Goal: Task Accomplishment & Management: Use online tool/utility

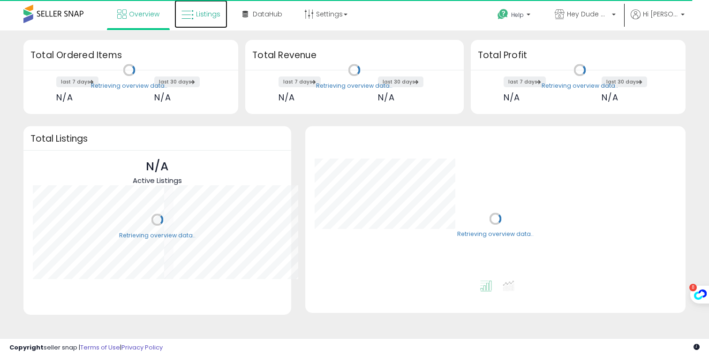
click at [213, 16] on span "Listings" at bounding box center [208, 13] width 24 height 9
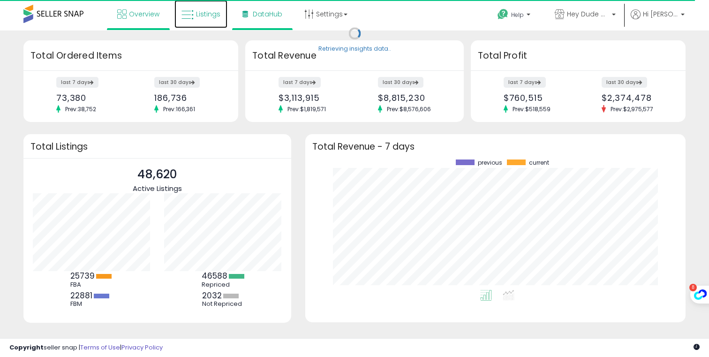
scroll to position [130, 362]
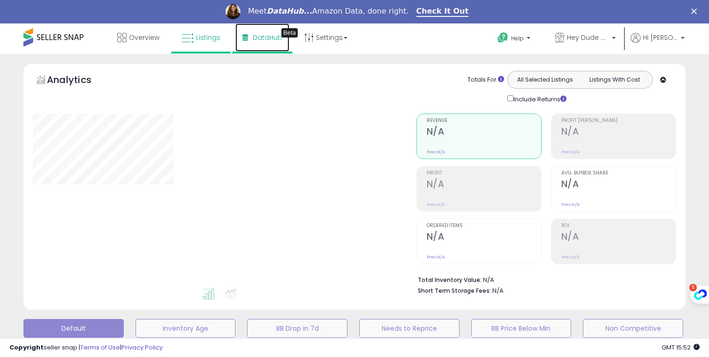
click at [270, 40] on span "DataHub" at bounding box center [268, 37] width 30 height 9
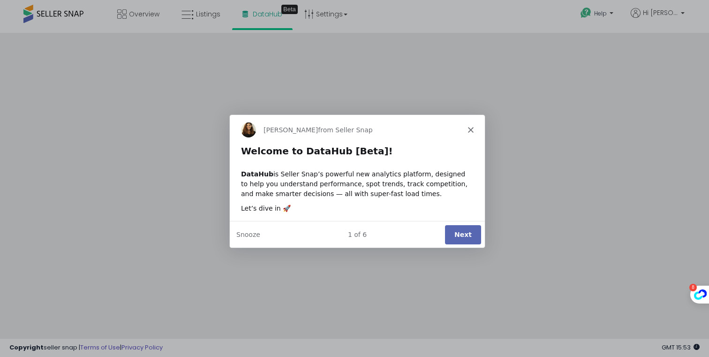
click at [472, 128] on icon "Close" at bounding box center [470, 129] width 6 height 6
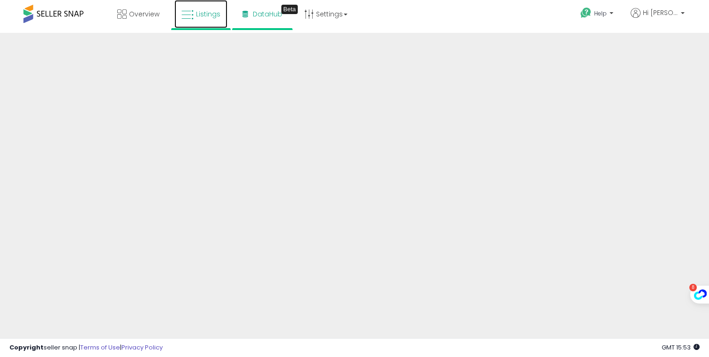
click at [212, 11] on span "Listings" at bounding box center [208, 13] width 24 height 9
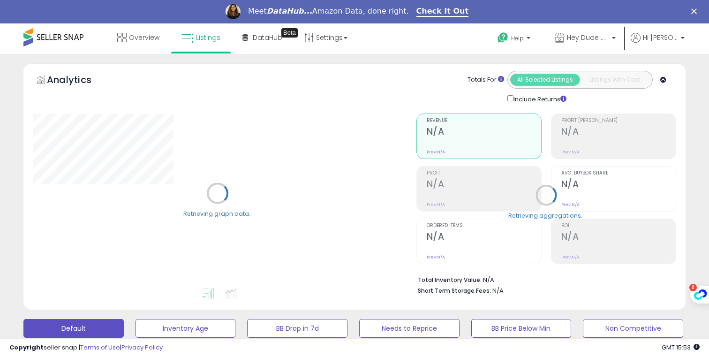
click at [524, 285] on div "Retrieving aggregations.." at bounding box center [546, 202] width 274 height 196
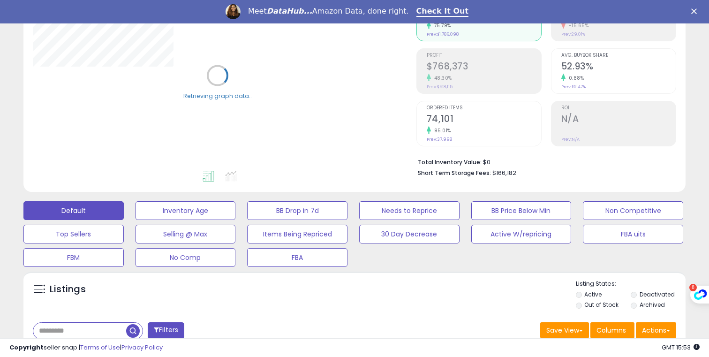
scroll to position [131, 0]
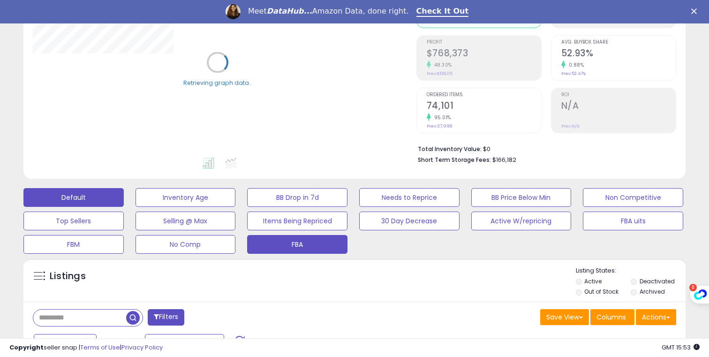
click at [317, 247] on button "FBA" at bounding box center [297, 244] width 100 height 19
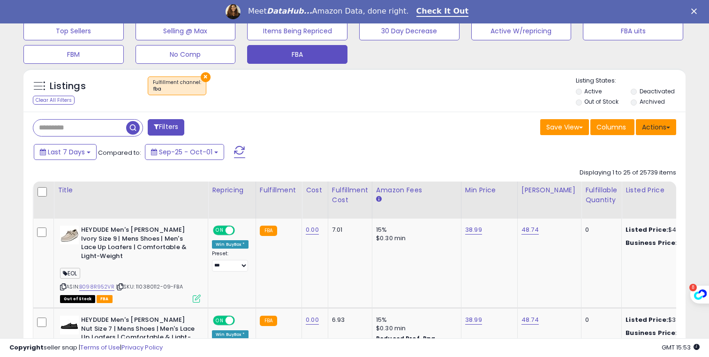
scroll to position [192, 383]
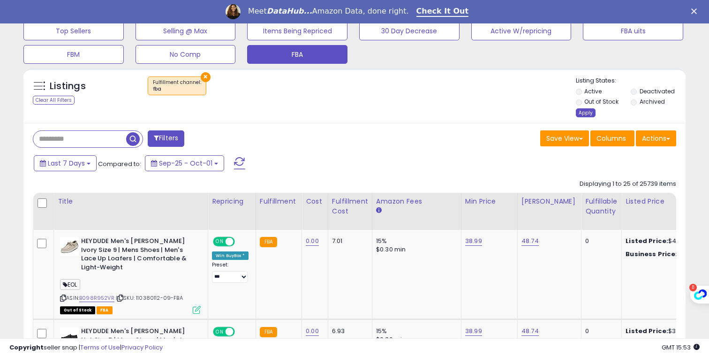
click at [590, 114] on div "Apply" at bounding box center [586, 112] width 20 height 9
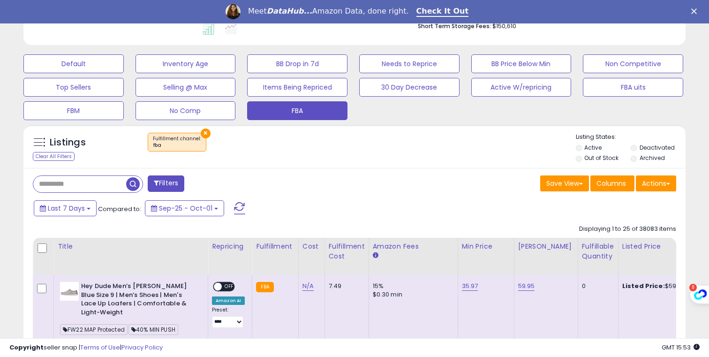
scroll to position [321, 0]
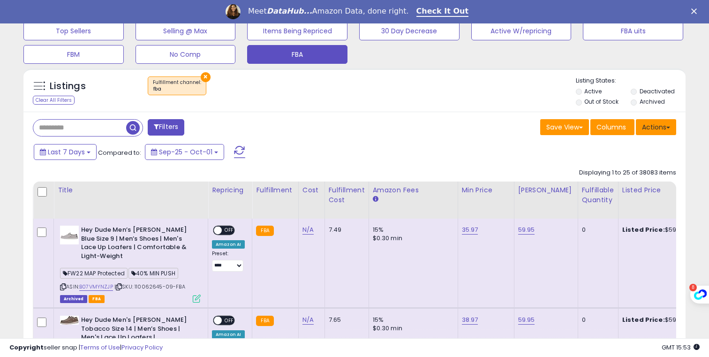
click at [656, 132] on button "Actions" at bounding box center [656, 127] width 40 height 16
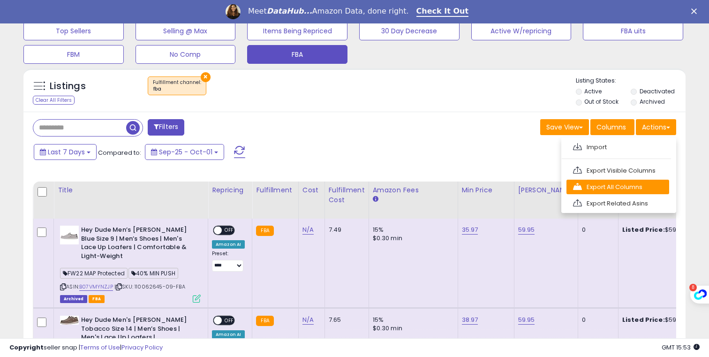
click at [624, 188] on link "Export All Columns" at bounding box center [617, 187] width 103 height 15
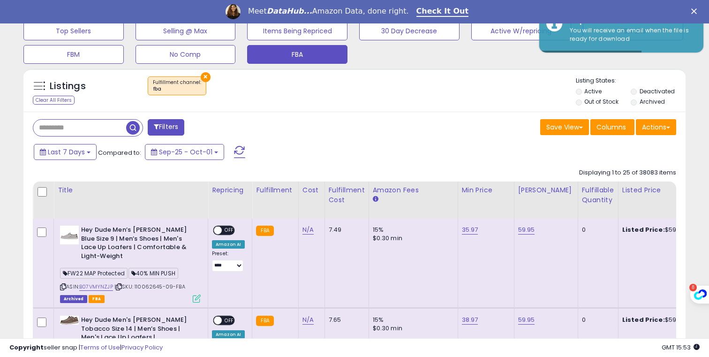
scroll to position [192, 383]
